Goal: Contribute content: Add original content to the website for others to see

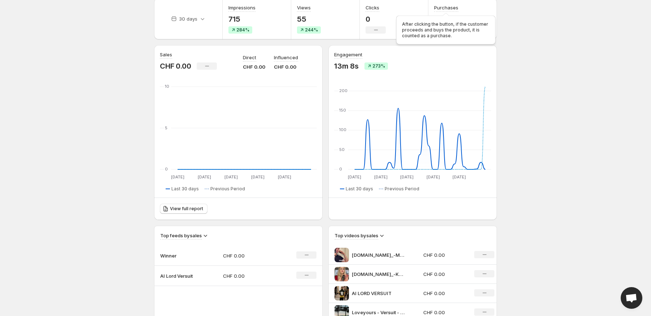
scroll to position [236, 0]
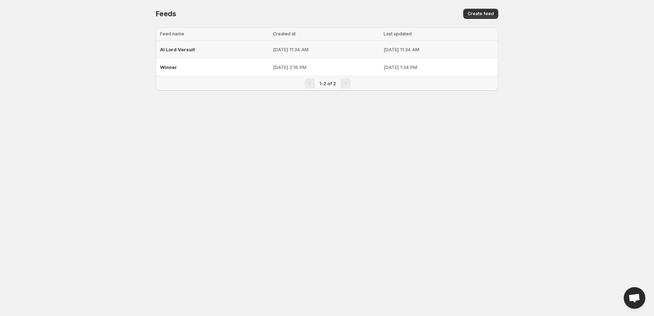
click at [188, 52] on span "AI Lord Versuit" at bounding box center [177, 50] width 35 height 6
click at [165, 70] on span "Winner" at bounding box center [168, 67] width 17 height 6
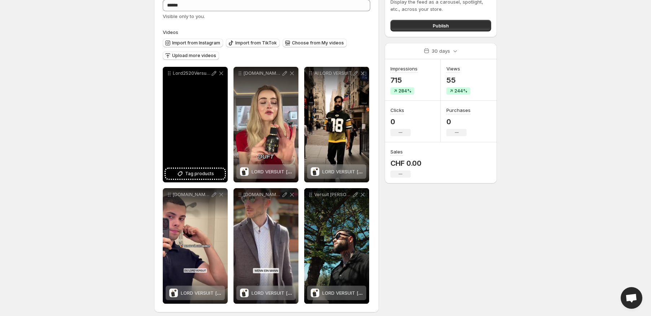
scroll to position [48, 0]
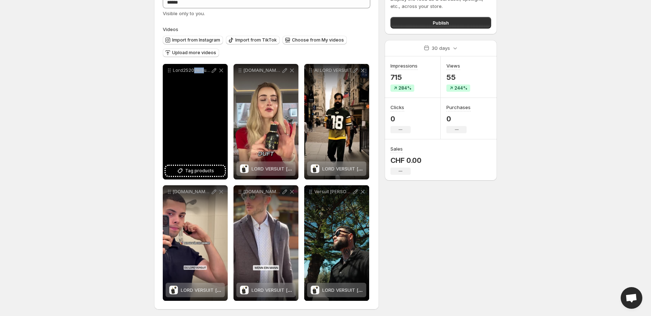
drag, startPoint x: 193, startPoint y: 112, endPoint x: 194, endPoint y: 98, distance: 14.5
click at [201, 112] on div "Lord2520Versuit_01" at bounding box center [195, 121] width 65 height 115
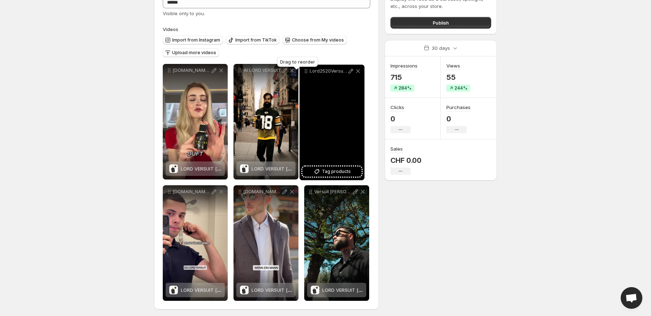
drag, startPoint x: 170, startPoint y: 72, endPoint x: 310, endPoint y: 71, distance: 140.0
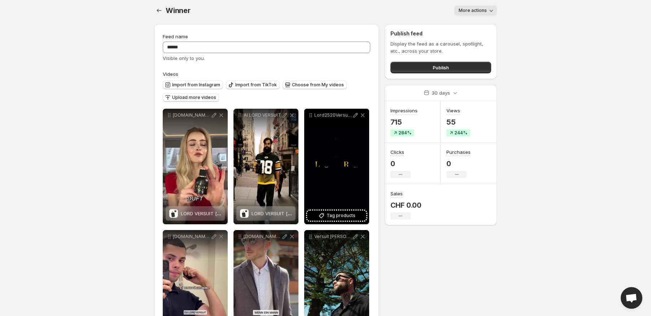
scroll to position [0, 0]
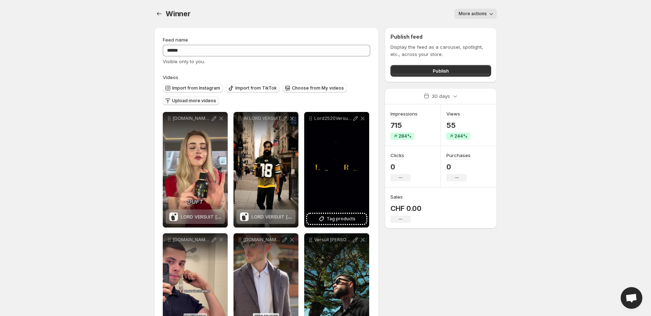
click at [193, 101] on span "Upload more videos" at bounding box center [194, 101] width 44 height 6
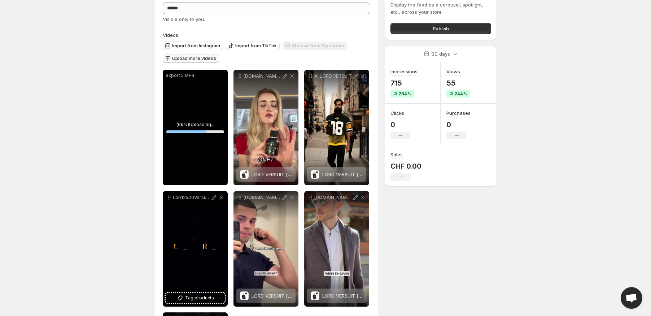
scroll to position [48, 0]
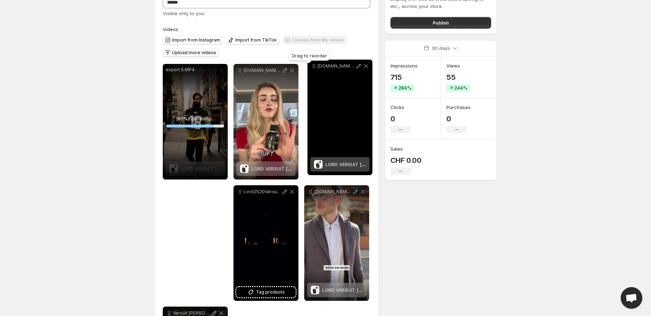
drag, startPoint x: 241, startPoint y: 192, endPoint x: 315, endPoint y: 66, distance: 145.7
click at [315, 66] on icon at bounding box center [313, 65] width 7 height 7
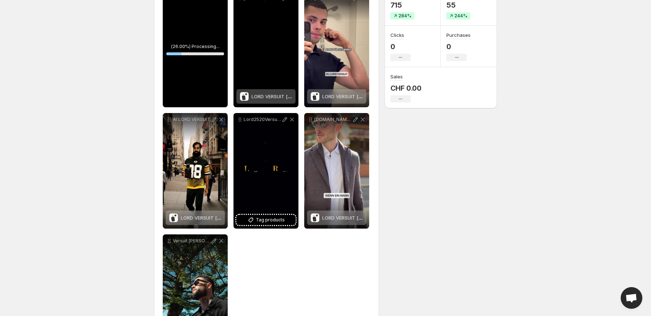
scroll to position [144, 0]
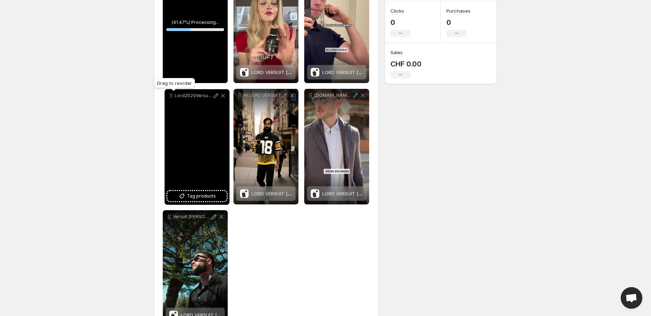
drag, startPoint x: 241, startPoint y: 95, endPoint x: 172, endPoint y: 96, distance: 68.9
click at [172, 96] on icon at bounding box center [171, 95] width 1 height 1
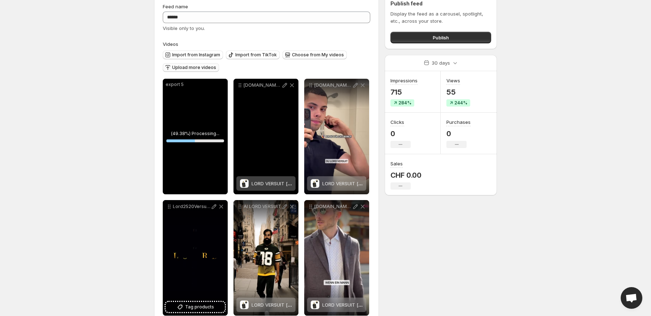
scroll to position [27, 0]
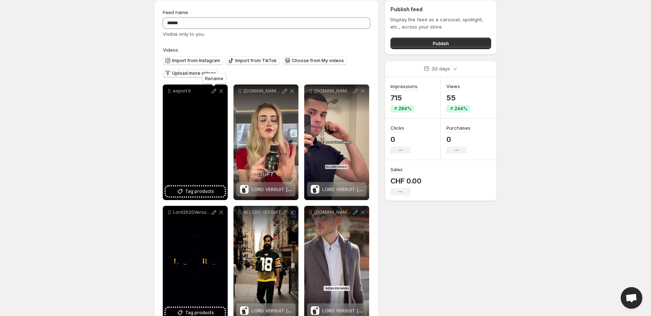
click at [212, 92] on icon at bounding box center [213, 90] width 7 height 7
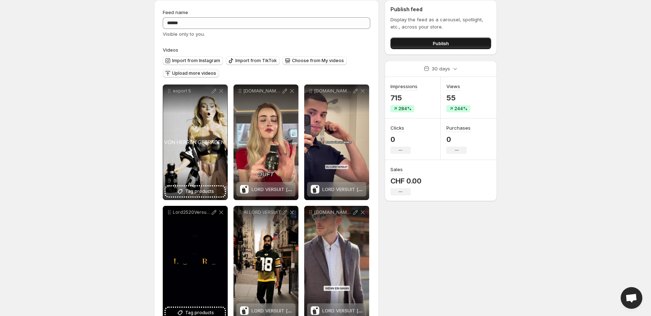
click at [442, 43] on span "Publish" at bounding box center [441, 43] width 16 height 7
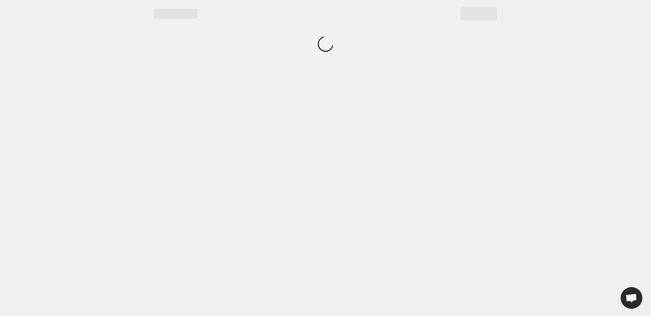
scroll to position [0, 0]
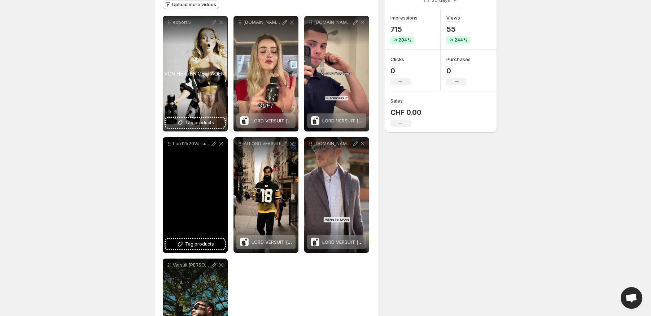
scroll to position [48, 0]
